Goal: Entertainment & Leisure: Consume media (video, audio)

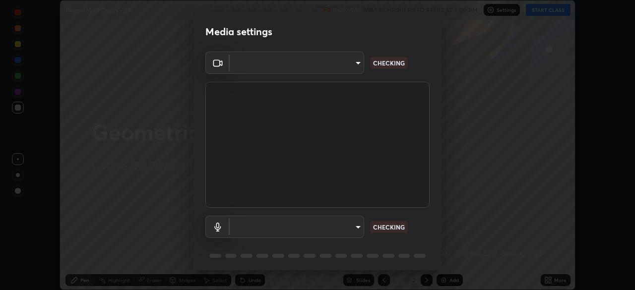
scroll to position [35, 0]
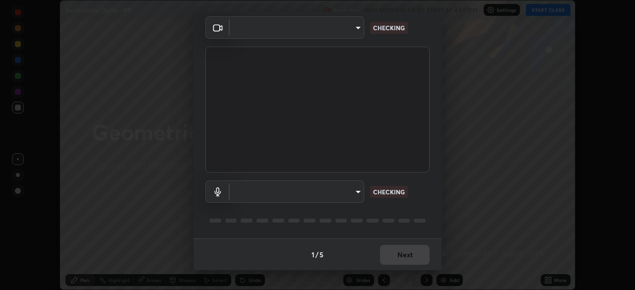
click at [392, 252] on div "1 / 5 Next" at bounding box center [317, 255] width 248 height 32
click at [392, 254] on div "1 / 5 Next" at bounding box center [317, 255] width 248 height 32
click at [393, 254] on div "1 / 5 Next" at bounding box center [317, 255] width 248 height 32
click at [395, 256] on div "1 / 5 Next" at bounding box center [317, 255] width 248 height 32
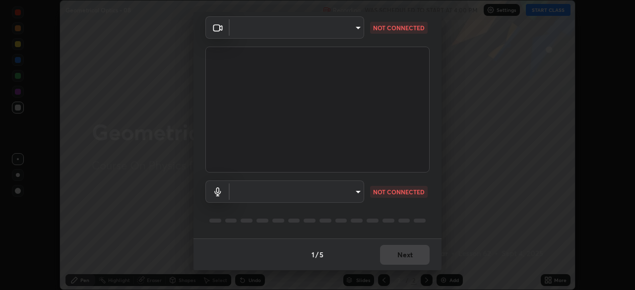
type input "c08bce05bf8d5aea718a1be68f52da0599af41aa0cc24399225b9d00f0db6711"
type input "default"
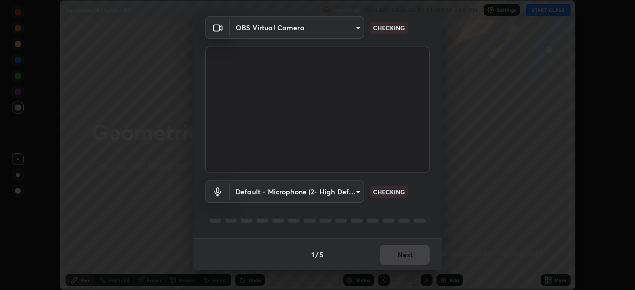
click at [395, 257] on div "1 / 5 Next" at bounding box center [317, 255] width 248 height 32
click at [396, 257] on div "1 / 5 Next" at bounding box center [317, 255] width 248 height 32
click at [397, 257] on div "1 / 5 Next" at bounding box center [317, 255] width 248 height 32
click at [399, 257] on div "1 / 5 Next" at bounding box center [317, 255] width 248 height 32
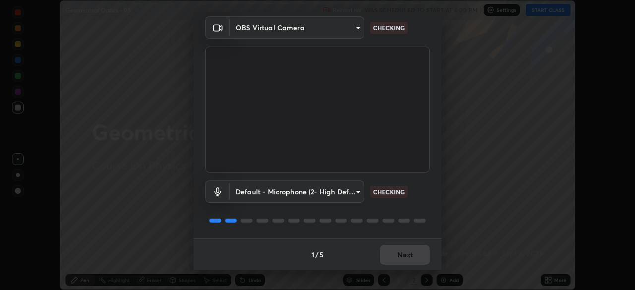
click at [402, 261] on div "1 / 5 Next" at bounding box center [317, 255] width 248 height 32
click at [402, 260] on div "1 / 5 Next" at bounding box center [317, 255] width 248 height 32
click at [403, 259] on div "1 / 5 Next" at bounding box center [317, 255] width 248 height 32
click at [406, 258] on div "1 / 5 Next" at bounding box center [317, 255] width 248 height 32
click at [407, 257] on div "1 / 5 Next" at bounding box center [317, 255] width 248 height 32
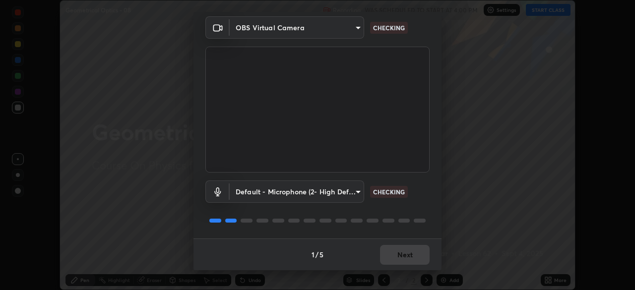
click at [407, 256] on div "1 / 5 Next" at bounding box center [317, 255] width 248 height 32
click at [406, 256] on div "1 / 5 Next" at bounding box center [317, 255] width 248 height 32
click at [405, 258] on div "1 / 5 Next" at bounding box center [317, 255] width 248 height 32
click at [404, 258] on div "1 / 5 Next" at bounding box center [317, 255] width 248 height 32
click at [403, 258] on div "1 / 5 Next" at bounding box center [317, 255] width 248 height 32
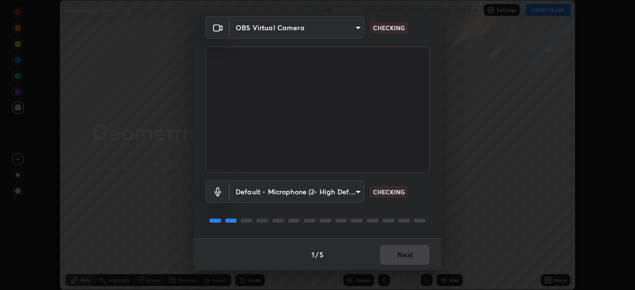
click at [403, 257] on div "1 / 5 Next" at bounding box center [317, 255] width 248 height 32
click at [403, 256] on div "1 / 5 Next" at bounding box center [317, 255] width 248 height 32
click at [404, 256] on div "1 / 5 Next" at bounding box center [317, 255] width 248 height 32
click at [405, 256] on div "1 / 5 Next" at bounding box center [317, 255] width 248 height 32
click at [404, 255] on div "1 / 5 Next" at bounding box center [317, 255] width 248 height 32
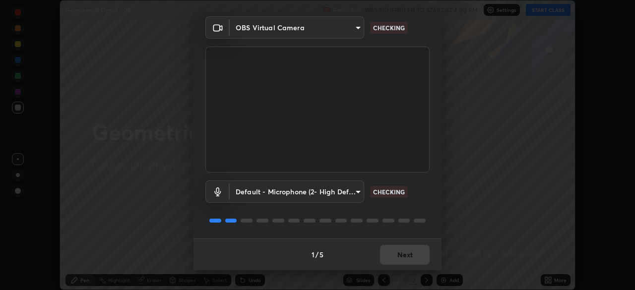
click at [403, 255] on div "1 / 5 Next" at bounding box center [317, 255] width 248 height 32
click at [403, 256] on div "1 / 5 Next" at bounding box center [317, 255] width 248 height 32
click at [404, 257] on div "1 / 5 Next" at bounding box center [317, 255] width 248 height 32
click at [406, 255] on div "1 / 5 Next" at bounding box center [317, 255] width 248 height 32
click at [407, 255] on div "1 / 5 Next" at bounding box center [317, 255] width 248 height 32
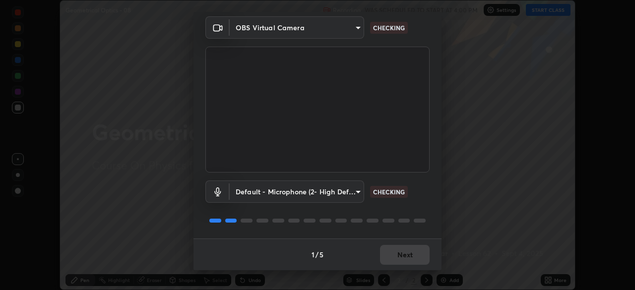
click at [406, 255] on div "1 / 5 Next" at bounding box center [317, 255] width 248 height 32
click at [405, 255] on div "1 / 5 Next" at bounding box center [317, 255] width 248 height 32
click at [406, 255] on div "1 / 5 Next" at bounding box center [317, 255] width 248 height 32
click at [406, 253] on div "1 / 5 Next" at bounding box center [317, 255] width 248 height 32
click at [407, 254] on div "1 / 5 Next" at bounding box center [317, 255] width 248 height 32
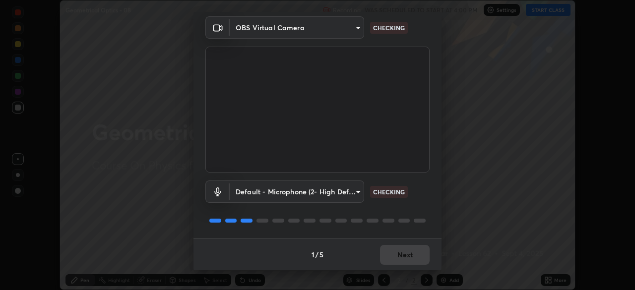
click at [408, 254] on div "1 / 5 Next" at bounding box center [317, 255] width 248 height 32
click at [406, 254] on div "1 / 5 Next" at bounding box center [317, 255] width 248 height 32
click at [404, 254] on div "1 / 5 Next" at bounding box center [317, 255] width 248 height 32
click at [404, 254] on button "Next" at bounding box center [405, 255] width 50 height 20
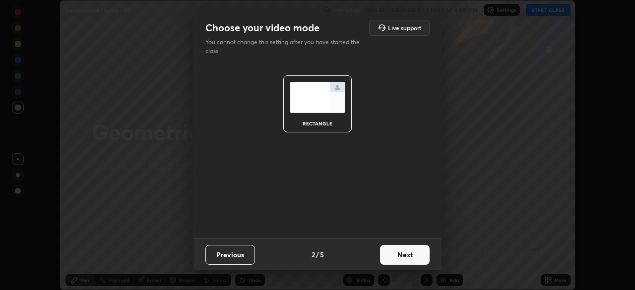
scroll to position [0, 0]
click at [404, 257] on button "Next" at bounding box center [405, 255] width 50 height 20
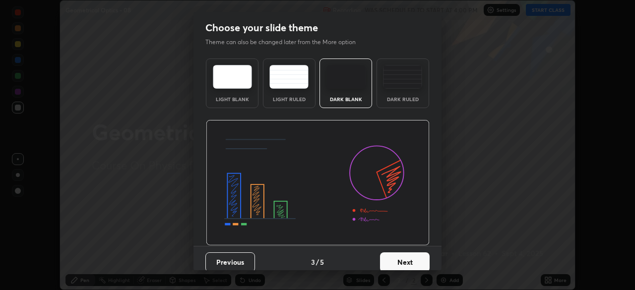
click at [402, 257] on button "Next" at bounding box center [405, 262] width 50 height 20
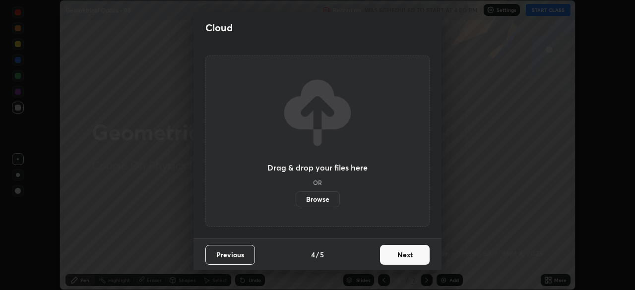
click at [401, 261] on button "Next" at bounding box center [405, 255] width 50 height 20
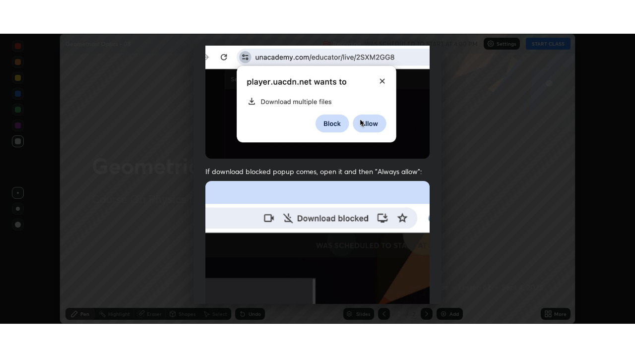
scroll to position [238, 0]
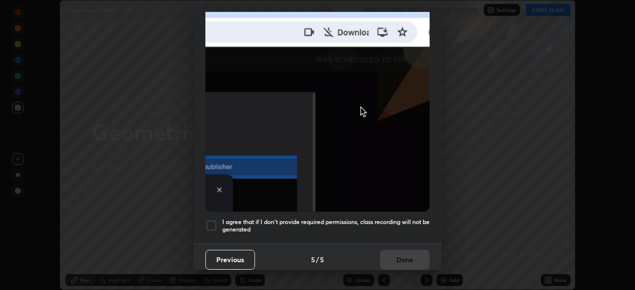
click at [373, 218] on h5 "I agree that if I don't provide required permissions, class recording will not …" at bounding box center [325, 225] width 207 height 15
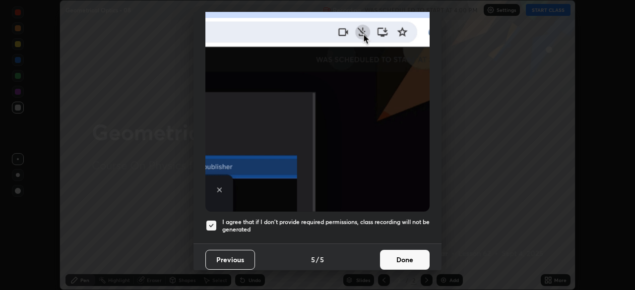
click at [394, 255] on button "Done" at bounding box center [405, 260] width 50 height 20
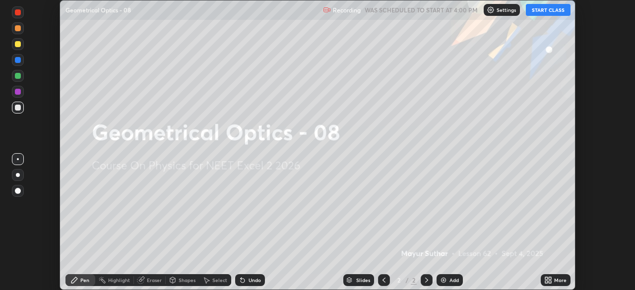
click at [554, 278] on div "More" at bounding box center [560, 280] width 12 height 5
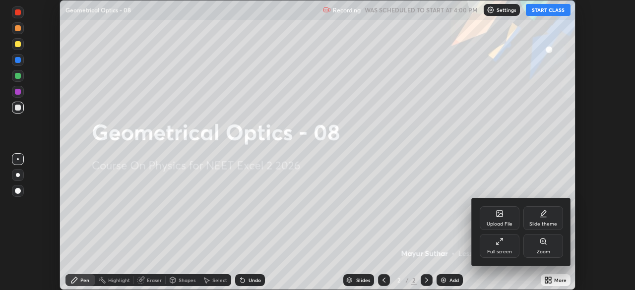
click at [498, 246] on div "Full screen" at bounding box center [500, 246] width 40 height 24
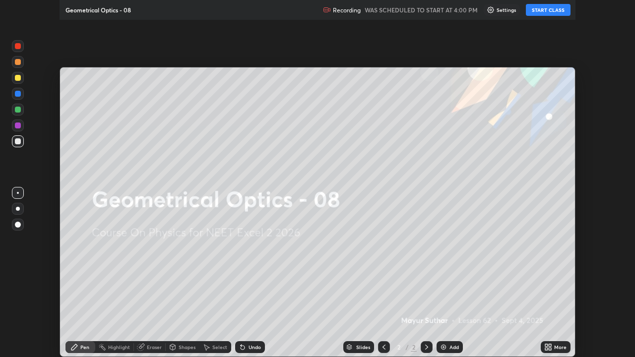
scroll to position [357, 635]
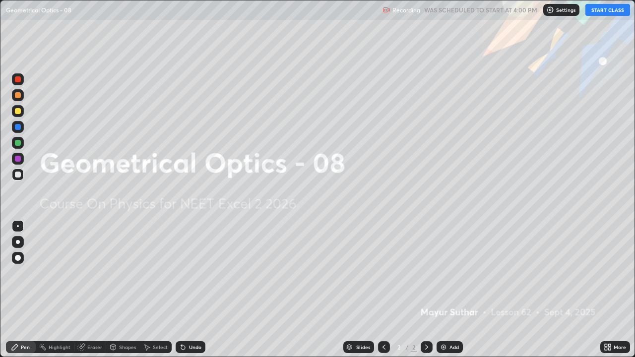
click at [594, 13] on button "START CLASS" at bounding box center [607, 10] width 45 height 12
click at [445, 290] on img at bounding box center [443, 347] width 8 height 8
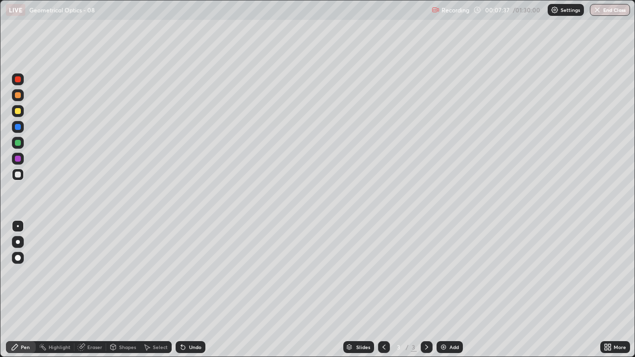
click at [15, 174] on div at bounding box center [18, 175] width 6 height 6
click at [19, 256] on div at bounding box center [18, 258] width 6 height 6
click at [193, 290] on div "Undo" at bounding box center [191, 347] width 30 height 12
click at [181, 290] on icon at bounding box center [183, 348] width 4 height 4
click at [181, 290] on icon at bounding box center [181, 345] width 1 height 1
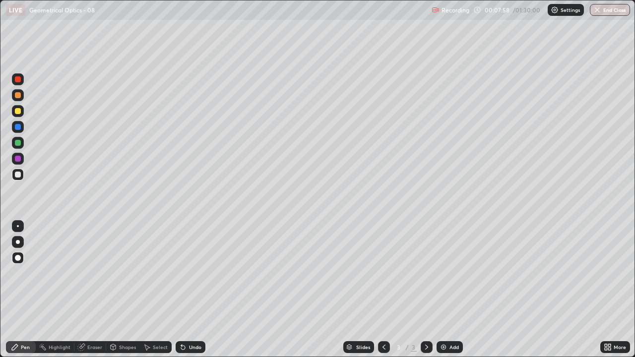
click at [180, 290] on icon at bounding box center [183, 347] width 8 height 8
click at [18, 127] on div at bounding box center [18, 127] width 6 height 6
click at [187, 290] on div "Undo" at bounding box center [191, 347] width 30 height 12
click at [186, 290] on div "Undo" at bounding box center [191, 347] width 30 height 12
click at [17, 79] on div at bounding box center [18, 79] width 6 height 6
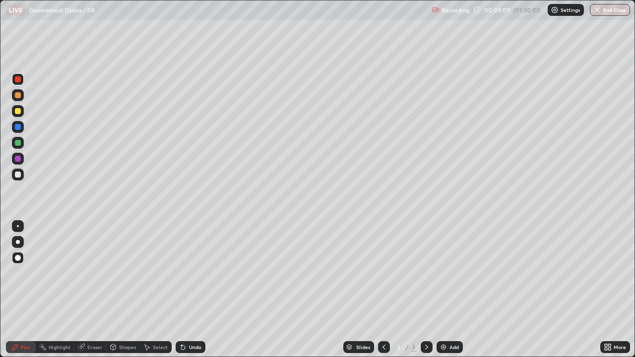
click at [19, 143] on div at bounding box center [18, 143] width 6 height 6
click at [181, 290] on icon at bounding box center [183, 348] width 4 height 4
click at [16, 78] on div at bounding box center [18, 79] width 6 height 6
click at [189, 290] on div "Undo" at bounding box center [195, 347] width 12 height 5
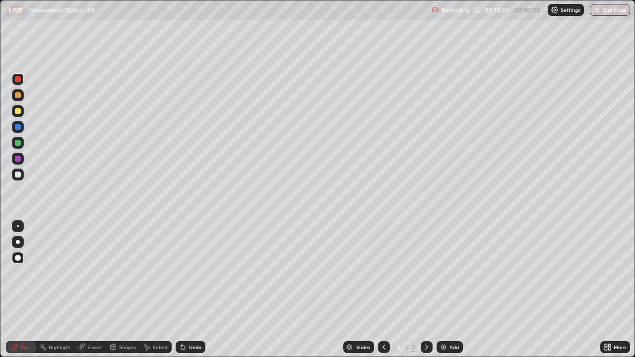
click at [189, 290] on div "Undo" at bounding box center [195, 347] width 12 height 5
click at [17, 141] on div at bounding box center [18, 143] width 6 height 6
click at [194, 290] on div "Undo" at bounding box center [191, 347] width 30 height 12
click at [186, 290] on div "Undo" at bounding box center [191, 347] width 30 height 12
click at [88, 290] on div "Eraser" at bounding box center [94, 347] width 15 height 5
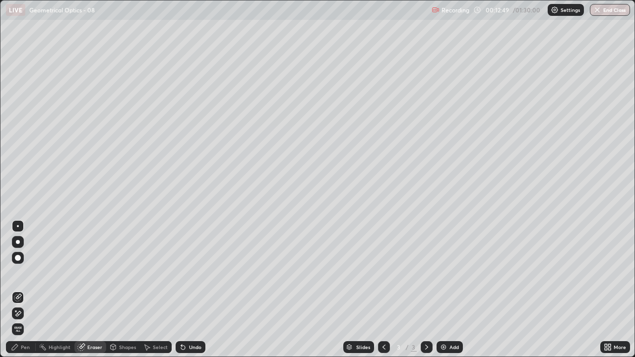
click at [16, 290] on icon at bounding box center [15, 347] width 8 height 8
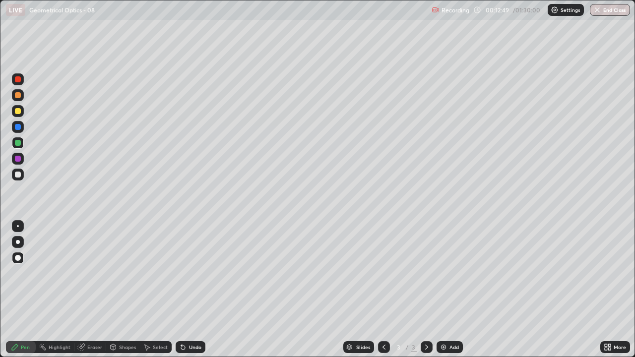
click at [15, 156] on div at bounding box center [18, 159] width 12 height 12
click at [446, 290] on img at bounding box center [443, 347] width 8 height 8
click at [384, 290] on icon at bounding box center [383, 347] width 3 height 5
click at [192, 290] on div "Undo" at bounding box center [195, 347] width 12 height 5
click at [190, 290] on div "Undo" at bounding box center [195, 347] width 12 height 5
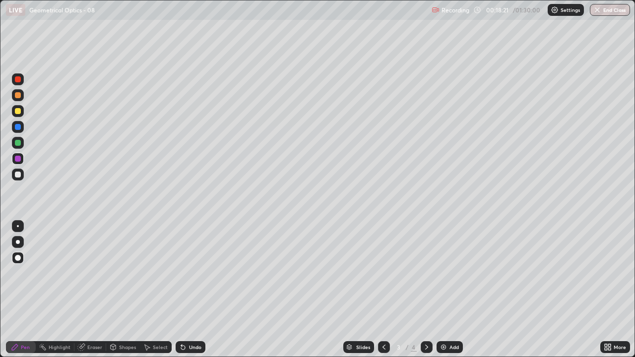
click at [19, 143] on div at bounding box center [18, 143] width 6 height 6
click at [431, 290] on div at bounding box center [427, 347] width 12 height 20
click at [19, 128] on div at bounding box center [18, 127] width 6 height 6
click at [189, 290] on div "Undo" at bounding box center [195, 347] width 12 height 5
click at [192, 290] on div "Undo" at bounding box center [195, 347] width 12 height 5
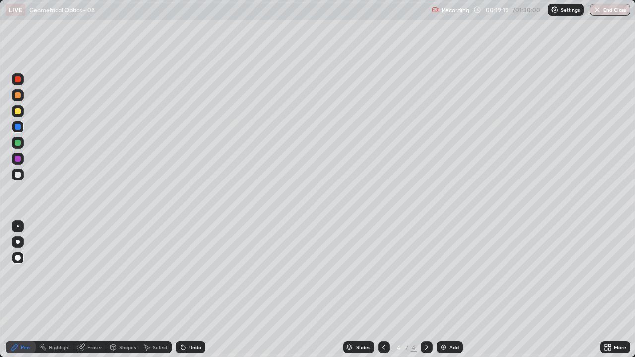
click at [187, 290] on div "Undo" at bounding box center [191, 347] width 30 height 12
click at [18, 110] on div at bounding box center [18, 111] width 6 height 6
click at [17, 160] on div at bounding box center [18, 159] width 6 height 6
click at [378, 290] on div at bounding box center [384, 347] width 12 height 12
click at [426, 290] on icon at bounding box center [427, 347] width 8 height 8
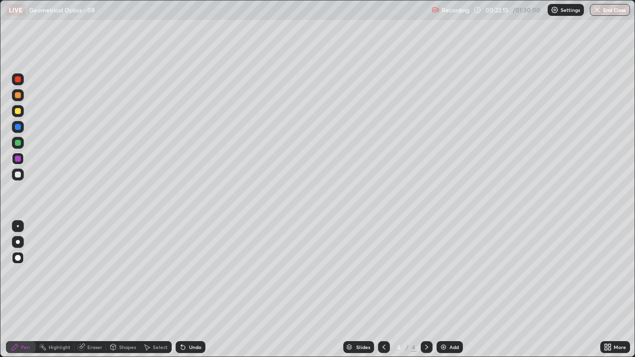
click at [380, 290] on icon at bounding box center [384, 347] width 8 height 8
click at [428, 290] on div at bounding box center [427, 347] width 12 height 12
click at [90, 290] on div "Eraser" at bounding box center [94, 347] width 15 height 5
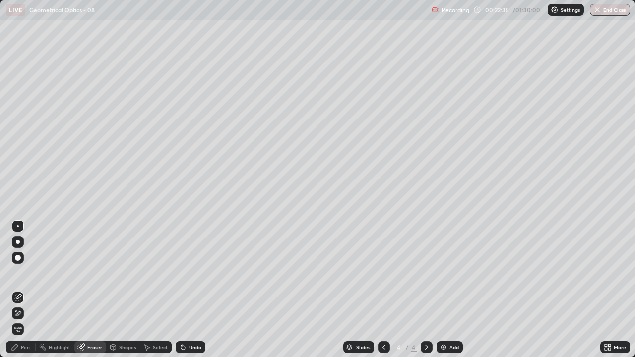
click at [20, 290] on div "Pen" at bounding box center [21, 347] width 30 height 12
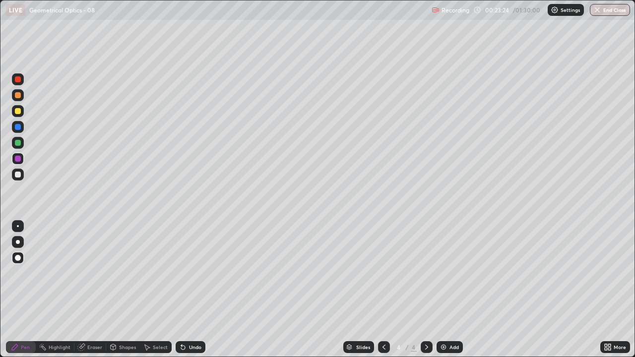
click at [18, 143] on div at bounding box center [18, 143] width 6 height 6
click at [378, 290] on div at bounding box center [384, 347] width 12 height 12
click at [426, 290] on icon at bounding box center [427, 347] width 8 height 8
click at [383, 290] on icon at bounding box center [384, 347] width 8 height 8
click at [424, 290] on icon at bounding box center [427, 347] width 8 height 8
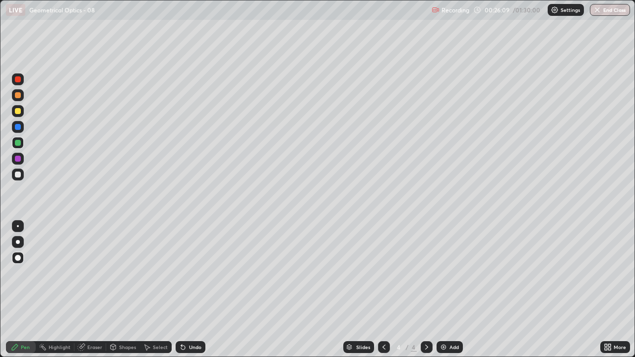
click at [383, 290] on icon at bounding box center [384, 347] width 8 height 8
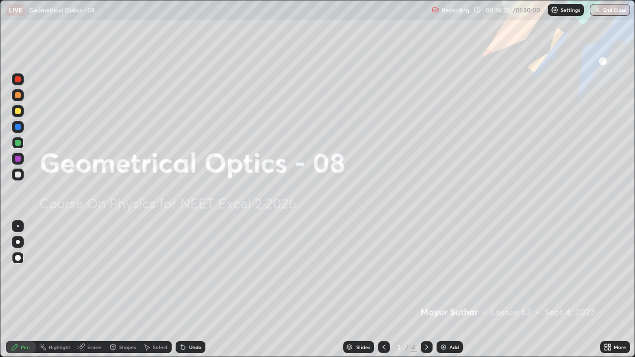
click at [426, 290] on icon at bounding box center [427, 347] width 8 height 8
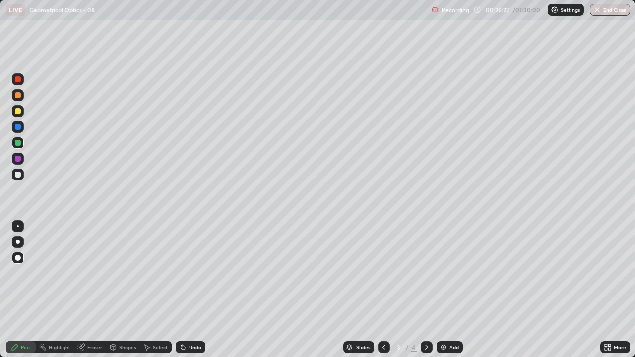
click at [426, 290] on icon at bounding box center [427, 347] width 8 height 8
click at [15, 112] on div at bounding box center [18, 111] width 6 height 6
click at [447, 290] on div "Add" at bounding box center [449, 347] width 26 height 12
click at [17, 174] on div at bounding box center [18, 175] width 6 height 6
click at [15, 80] on div at bounding box center [18, 79] width 6 height 6
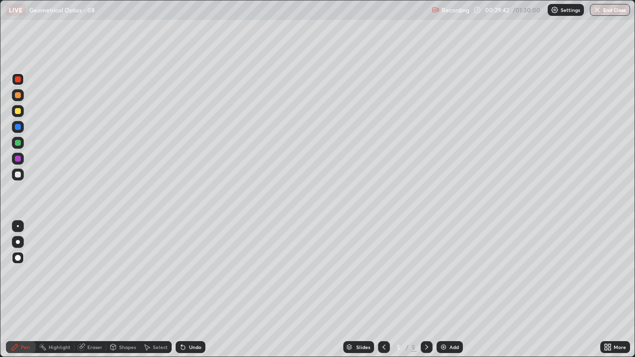
click at [89, 290] on div "Eraser" at bounding box center [94, 347] width 15 height 5
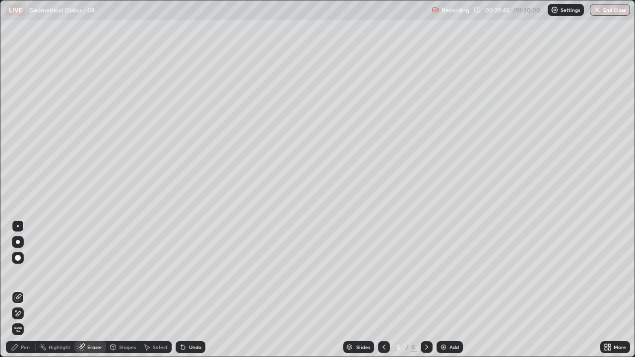
click at [60, 290] on div "Highlight" at bounding box center [60, 347] width 22 height 5
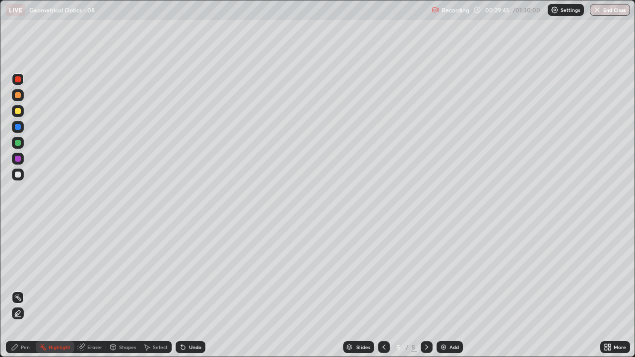
click at [19, 290] on icon at bounding box center [17, 313] width 5 height 5
click at [20, 174] on div at bounding box center [18, 175] width 6 height 6
click at [16, 128] on div at bounding box center [18, 127] width 6 height 6
click at [23, 290] on div "Pen" at bounding box center [25, 347] width 9 height 5
click at [18, 174] on div at bounding box center [18, 175] width 6 height 6
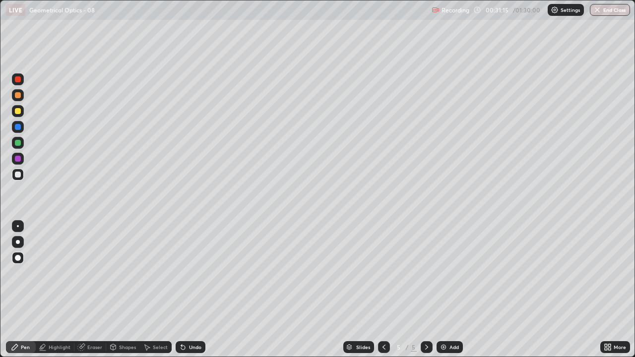
click at [17, 128] on div at bounding box center [18, 127] width 6 height 6
click at [17, 142] on div at bounding box center [18, 143] width 6 height 6
click at [185, 290] on icon at bounding box center [183, 347] width 8 height 8
click at [184, 290] on icon at bounding box center [183, 347] width 8 height 8
click at [182, 290] on icon at bounding box center [183, 348] width 4 height 4
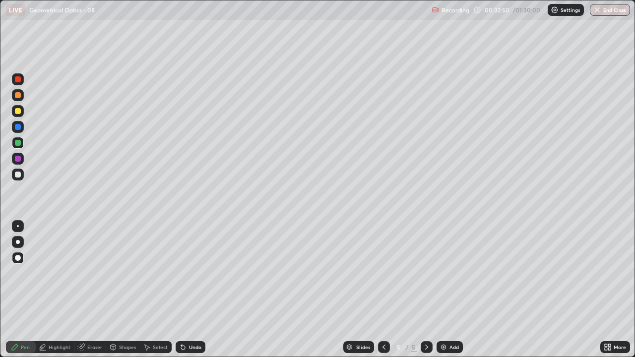
click at [186, 290] on div "Undo" at bounding box center [191, 347] width 30 height 12
click at [189, 290] on div "Undo" at bounding box center [195, 347] width 12 height 5
click at [186, 290] on div "Undo" at bounding box center [191, 347] width 30 height 12
click at [182, 290] on icon at bounding box center [183, 348] width 4 height 4
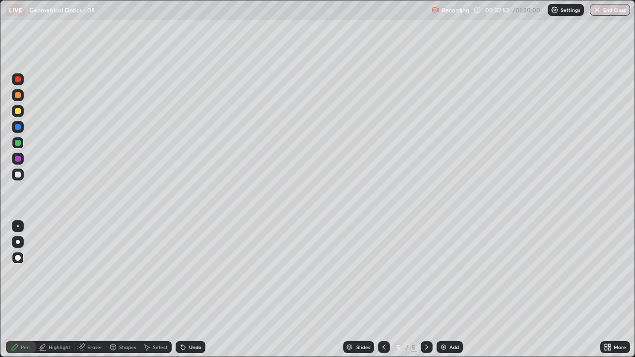
click at [182, 290] on icon at bounding box center [183, 348] width 4 height 4
click at [189, 290] on div "Undo" at bounding box center [195, 347] width 12 height 5
click at [18, 176] on div at bounding box center [18, 175] width 6 height 6
click at [189, 290] on div "Undo" at bounding box center [191, 347] width 30 height 12
click at [187, 290] on div "Undo" at bounding box center [191, 347] width 30 height 12
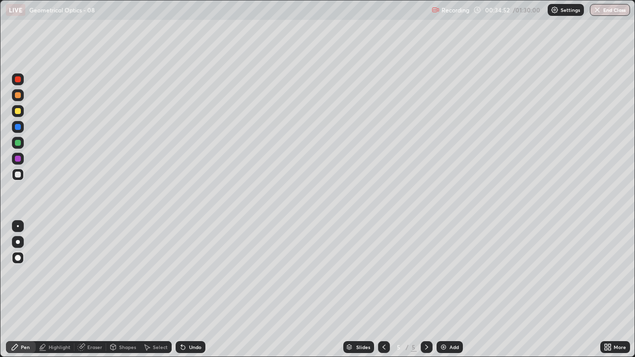
click at [187, 290] on div "Undo" at bounding box center [191, 347] width 30 height 12
click at [188, 290] on div "Undo" at bounding box center [191, 347] width 30 height 12
click at [186, 290] on div "Undo" at bounding box center [191, 347] width 30 height 12
click at [182, 290] on icon at bounding box center [183, 348] width 4 height 4
click at [189, 290] on div "Undo" at bounding box center [195, 347] width 12 height 5
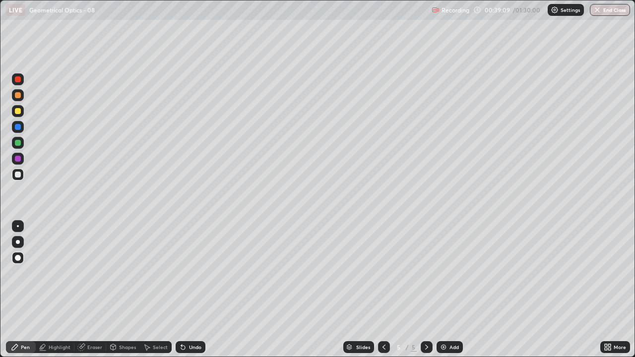
click at [444, 290] on img at bounding box center [443, 347] width 8 height 8
click at [20, 174] on div at bounding box center [18, 175] width 6 height 6
click at [17, 81] on div at bounding box center [18, 79] width 6 height 6
click at [18, 145] on div at bounding box center [18, 143] width 6 height 6
click at [17, 112] on div at bounding box center [18, 111] width 6 height 6
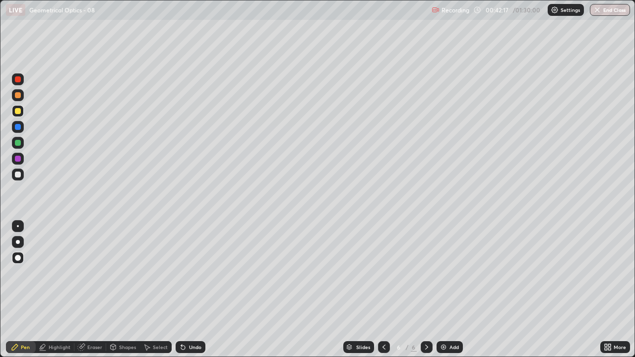
click at [17, 128] on div at bounding box center [18, 127] width 6 height 6
click at [16, 142] on div at bounding box center [18, 143] width 6 height 6
click at [443, 290] on img at bounding box center [443, 347] width 8 height 8
click at [18, 80] on div at bounding box center [18, 79] width 6 height 6
click at [17, 125] on div at bounding box center [18, 127] width 6 height 6
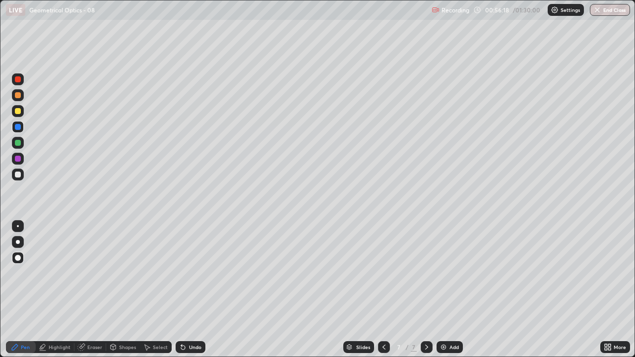
click at [191, 290] on div "Undo" at bounding box center [195, 347] width 12 height 5
click at [381, 290] on div at bounding box center [384, 347] width 12 height 12
click at [423, 290] on div at bounding box center [427, 347] width 12 height 12
click at [193, 290] on div "Undo" at bounding box center [195, 347] width 12 height 5
click at [20, 128] on div at bounding box center [18, 127] width 6 height 6
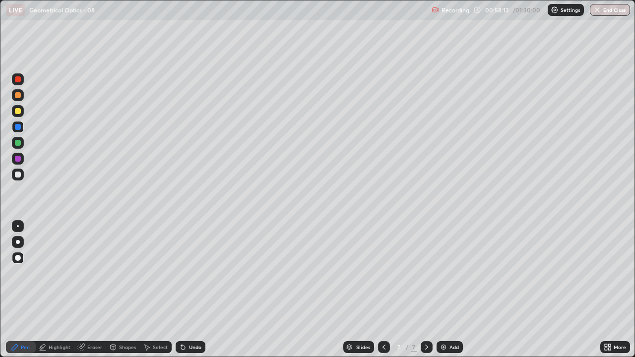
click at [17, 113] on div at bounding box center [18, 111] width 6 height 6
click at [446, 290] on img at bounding box center [443, 347] width 8 height 8
click at [18, 175] on div at bounding box center [18, 175] width 6 height 6
click at [17, 127] on div at bounding box center [18, 127] width 6 height 6
click at [17, 114] on div at bounding box center [18, 111] width 6 height 6
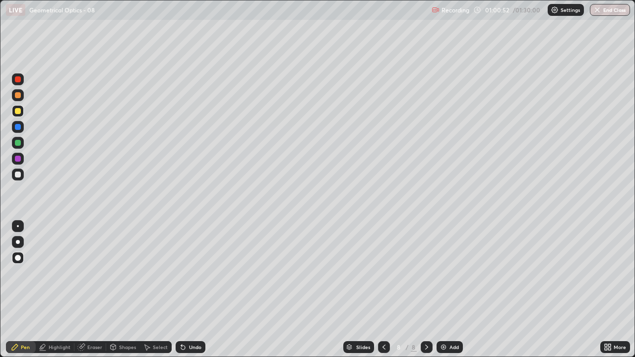
click at [187, 290] on div "Undo" at bounding box center [191, 347] width 30 height 12
click at [191, 290] on div "Undo" at bounding box center [195, 347] width 12 height 5
click at [17, 128] on div at bounding box center [18, 127] width 6 height 6
click at [17, 111] on div at bounding box center [18, 111] width 6 height 6
click at [15, 140] on div at bounding box center [18, 143] width 12 height 12
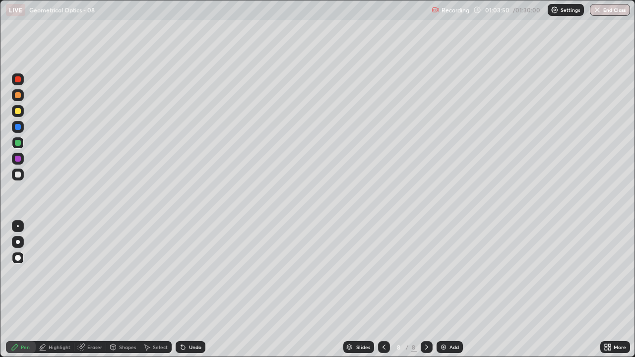
click at [20, 109] on div at bounding box center [18, 111] width 6 height 6
click at [17, 145] on div at bounding box center [18, 143] width 6 height 6
click at [192, 290] on div "Undo" at bounding box center [191, 347] width 30 height 12
click at [447, 290] on div "Add" at bounding box center [449, 347] width 26 height 12
click at [18, 161] on div at bounding box center [18, 159] width 6 height 6
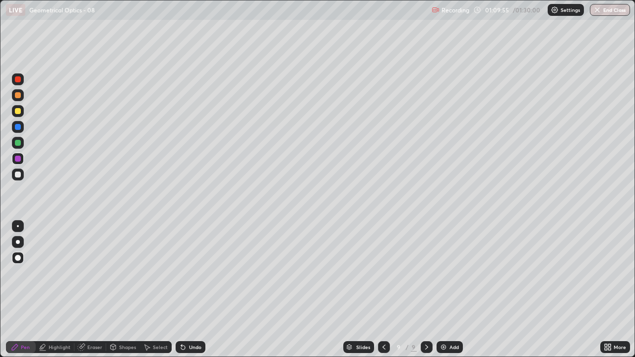
click at [383, 290] on icon at bounding box center [384, 347] width 8 height 8
click at [426, 290] on icon at bounding box center [427, 347] width 8 height 8
click at [445, 290] on img at bounding box center [443, 347] width 8 height 8
click at [382, 290] on icon at bounding box center [383, 347] width 8 height 8
click at [387, 290] on div at bounding box center [383, 347] width 12 height 12
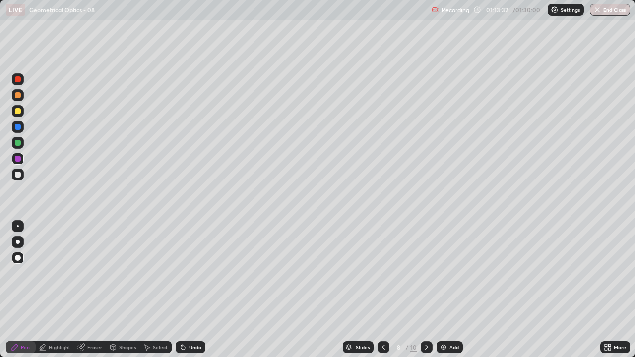
click at [426, 290] on icon at bounding box center [427, 347] width 8 height 8
click at [16, 174] on div at bounding box center [18, 175] width 6 height 6
click at [382, 290] on icon at bounding box center [383, 347] width 8 height 8
click at [426, 290] on icon at bounding box center [427, 347] width 8 height 8
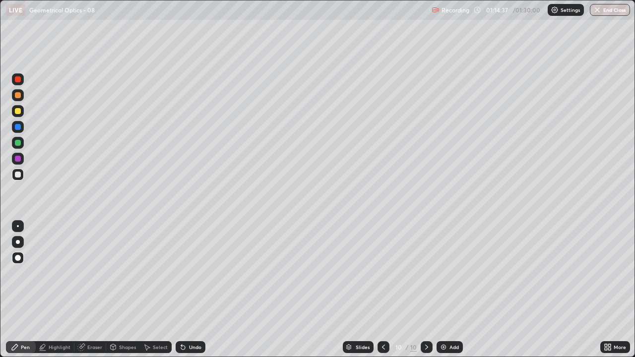
click at [189, 290] on div "Undo" at bounding box center [191, 347] width 30 height 12
click at [17, 112] on div at bounding box center [18, 111] width 6 height 6
click at [19, 128] on div at bounding box center [18, 127] width 6 height 6
click at [19, 81] on div at bounding box center [18, 79] width 6 height 6
click at [191, 290] on div "Undo" at bounding box center [195, 347] width 12 height 5
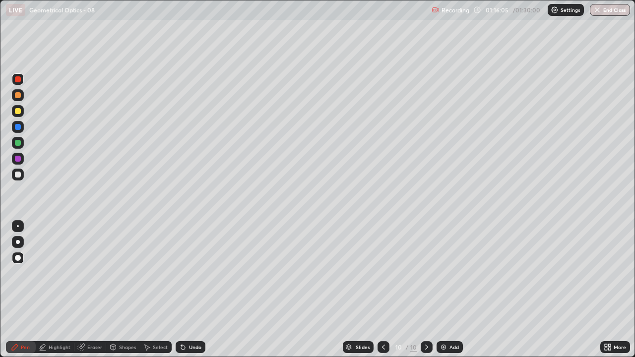
click at [18, 112] on div at bounding box center [18, 111] width 6 height 6
click at [17, 175] on div at bounding box center [18, 175] width 6 height 6
click at [16, 144] on div at bounding box center [18, 143] width 6 height 6
click at [45, 290] on div "Highlight" at bounding box center [55, 347] width 39 height 20
click at [19, 129] on div at bounding box center [18, 127] width 6 height 6
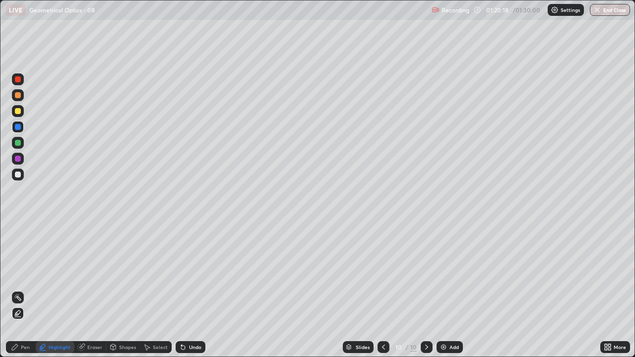
click at [190, 290] on div "Undo" at bounding box center [195, 347] width 12 height 5
click at [17, 290] on icon at bounding box center [15, 347] width 8 height 8
click at [18, 142] on div at bounding box center [18, 143] width 6 height 6
click at [18, 127] on div at bounding box center [18, 127] width 6 height 6
click at [382, 290] on icon at bounding box center [383, 347] width 8 height 8
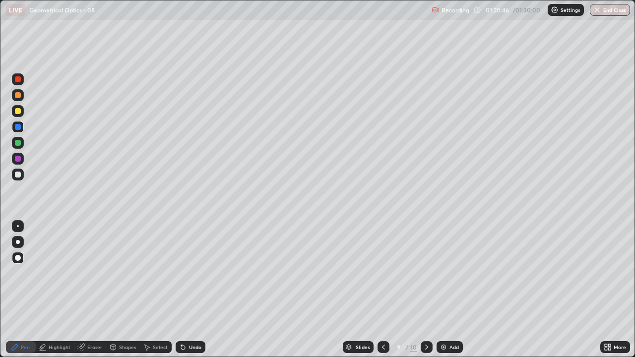
click at [382, 290] on icon at bounding box center [383, 347] width 8 height 8
click at [91, 290] on div "Eraser" at bounding box center [94, 347] width 15 height 5
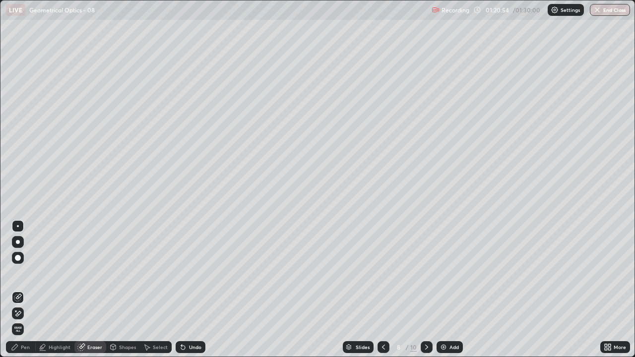
click at [19, 290] on div "Pen" at bounding box center [21, 347] width 30 height 12
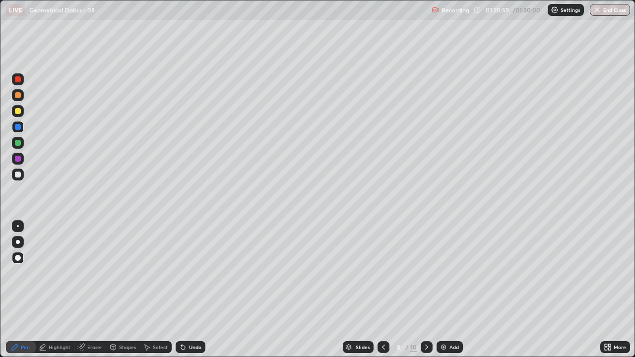
click at [426, 290] on icon at bounding box center [427, 347] width 8 height 8
click at [17, 159] on div at bounding box center [18, 159] width 6 height 6
click at [446, 290] on div "Add" at bounding box center [449, 347] width 26 height 12
click at [17, 176] on div at bounding box center [18, 175] width 6 height 6
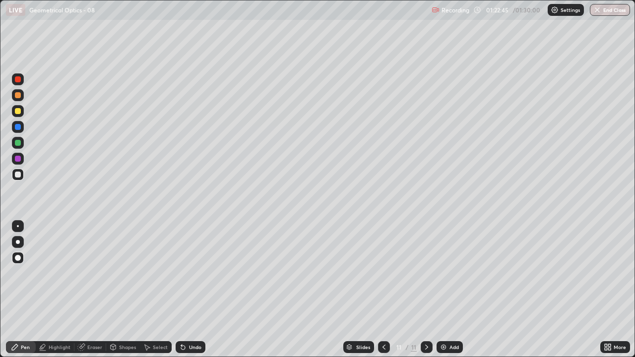
click at [19, 112] on div at bounding box center [18, 111] width 6 height 6
click at [383, 290] on div at bounding box center [384, 347] width 12 height 12
click at [426, 290] on icon at bounding box center [427, 347] width 8 height 8
click at [19, 177] on div at bounding box center [18, 175] width 6 height 6
click at [601, 14] on button "End Class" at bounding box center [610, 10] width 39 height 12
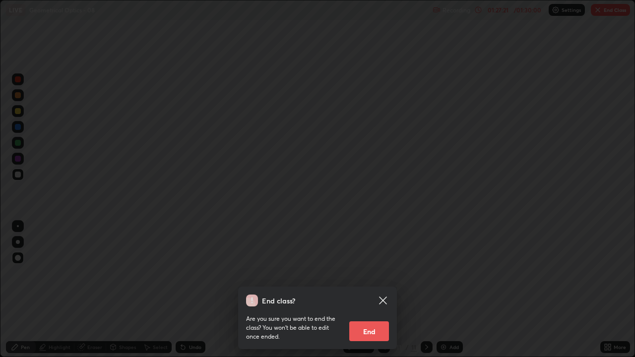
click at [376, 290] on button "End" at bounding box center [369, 331] width 40 height 20
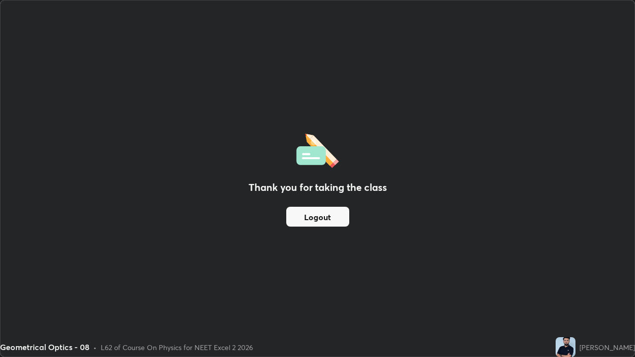
click at [530, 290] on div "Thank you for taking the class Logout" at bounding box center [317, 178] width 634 height 356
click at [10, 290] on div "Thank you for taking the class Logout" at bounding box center [317, 178] width 634 height 356
click at [102, 290] on div "Thank you for taking the class Logout" at bounding box center [317, 178] width 634 height 356
